Goal: Navigation & Orientation: Find specific page/section

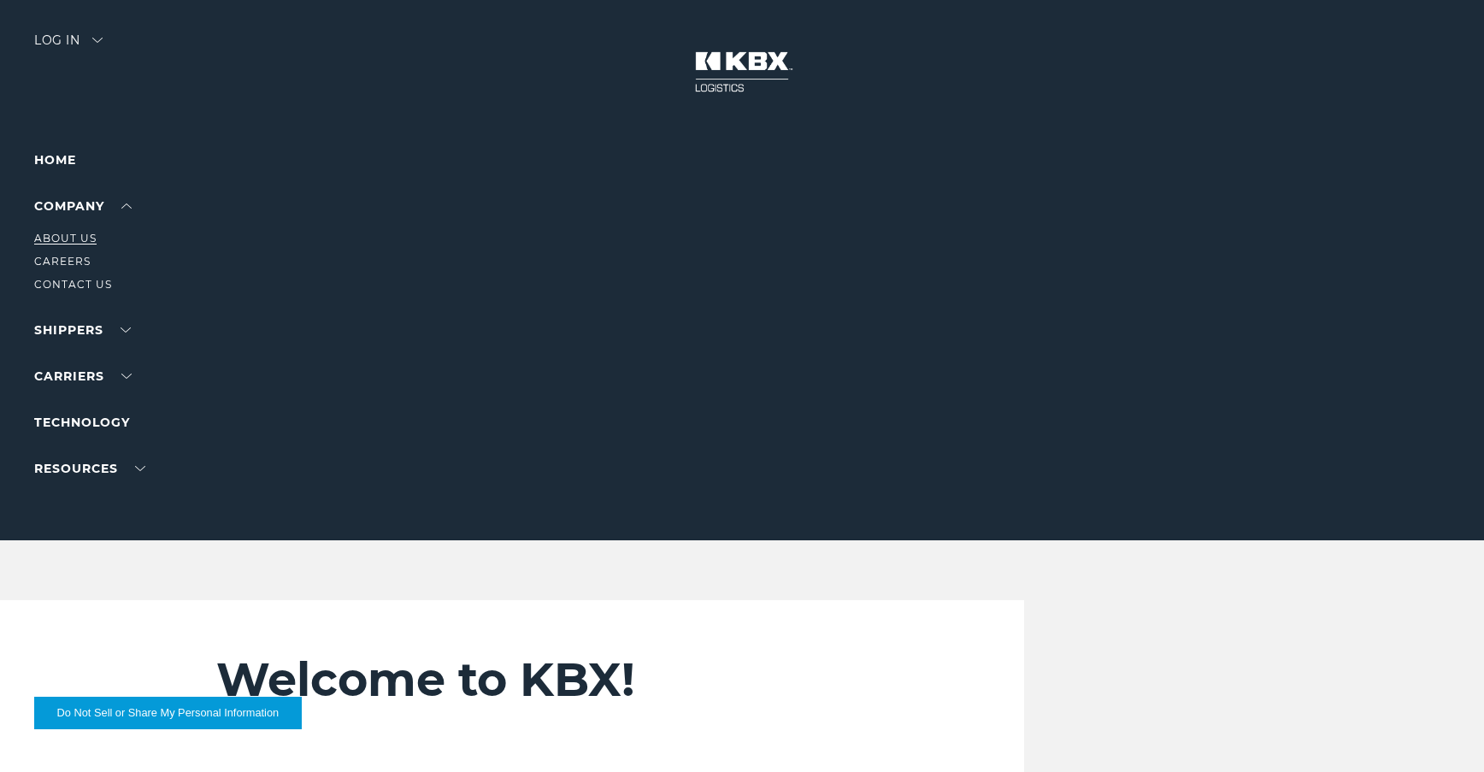
click at [79, 233] on link "About Us" at bounding box center [65, 238] width 62 height 13
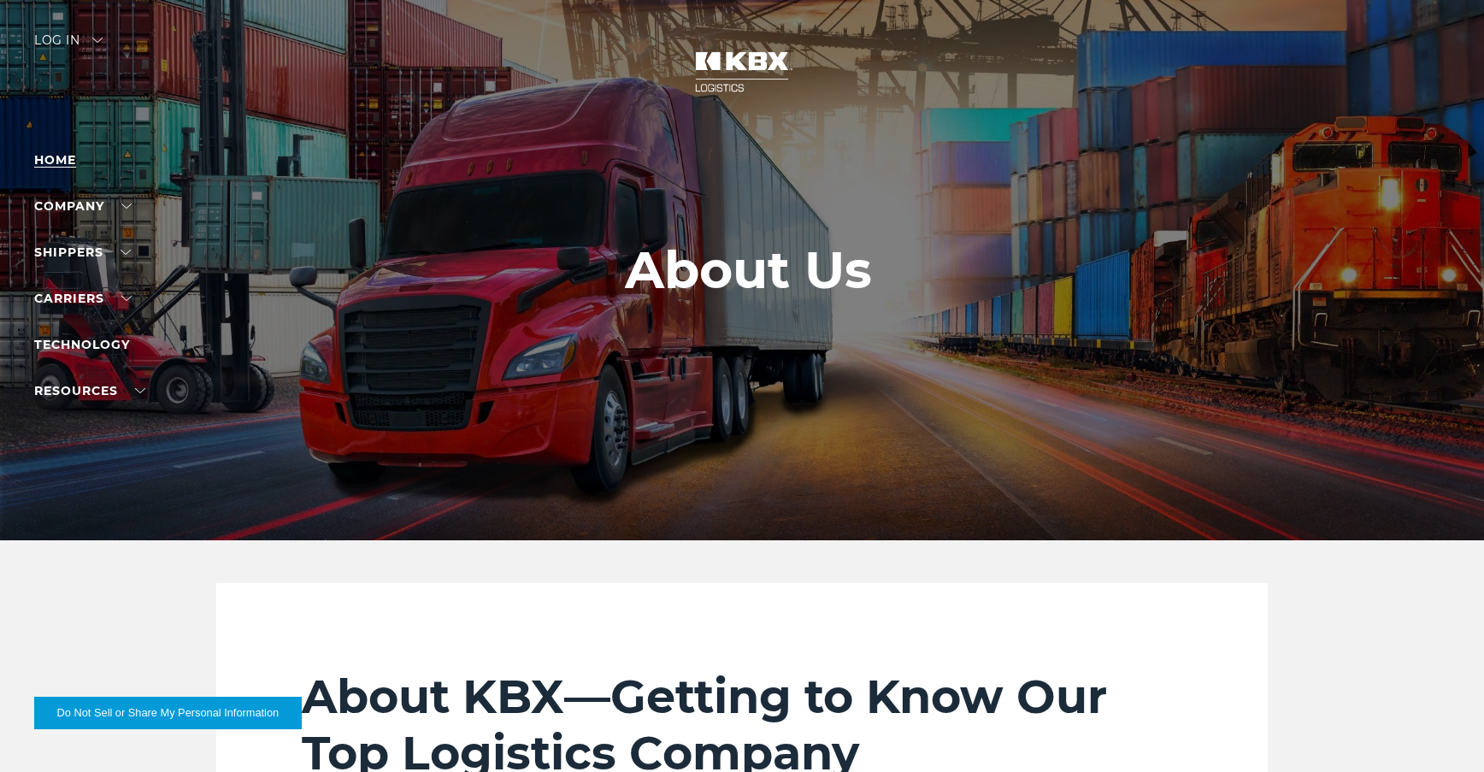
click at [68, 162] on link "Home" at bounding box center [55, 159] width 42 height 15
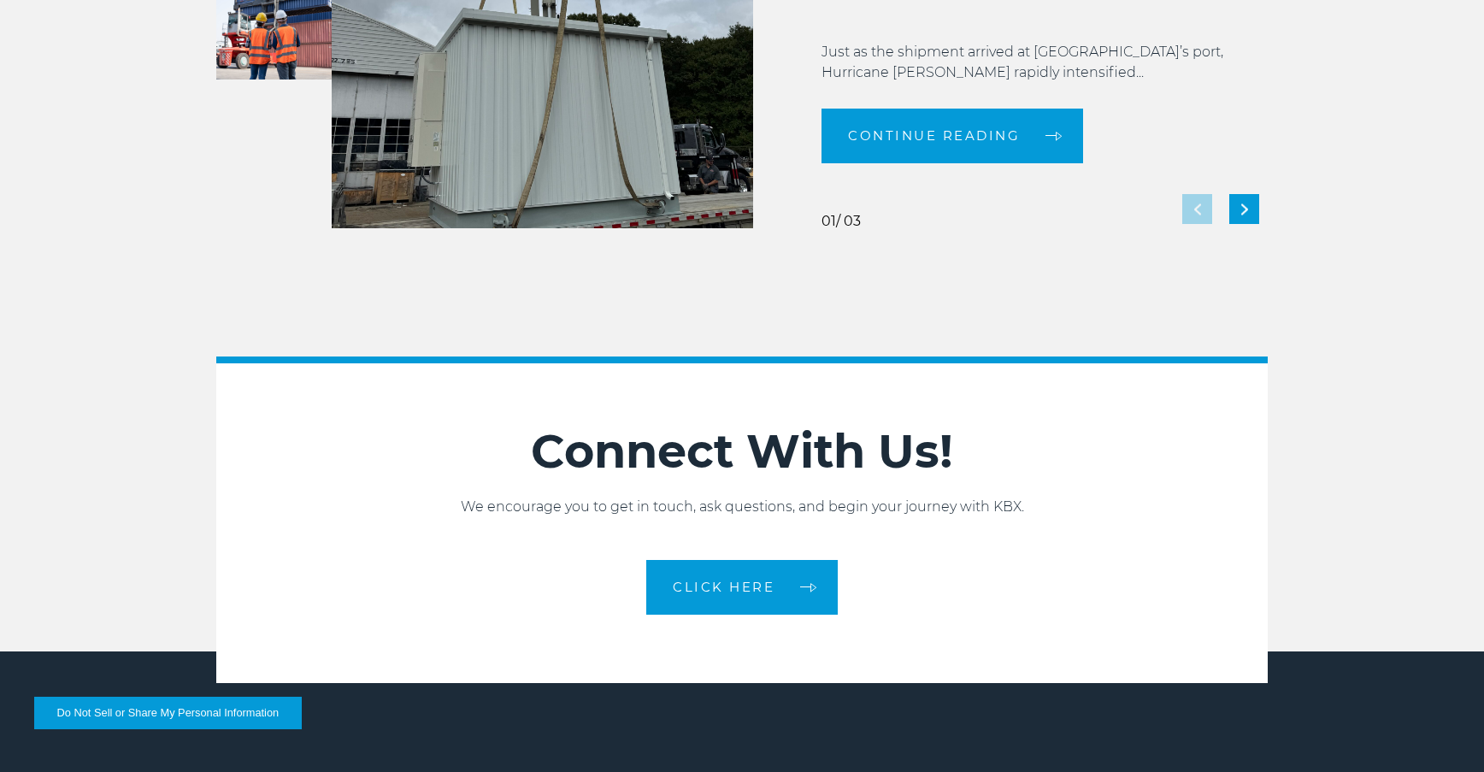
scroll to position [3675, 0]
